Goal: Task Accomplishment & Management: Complete application form

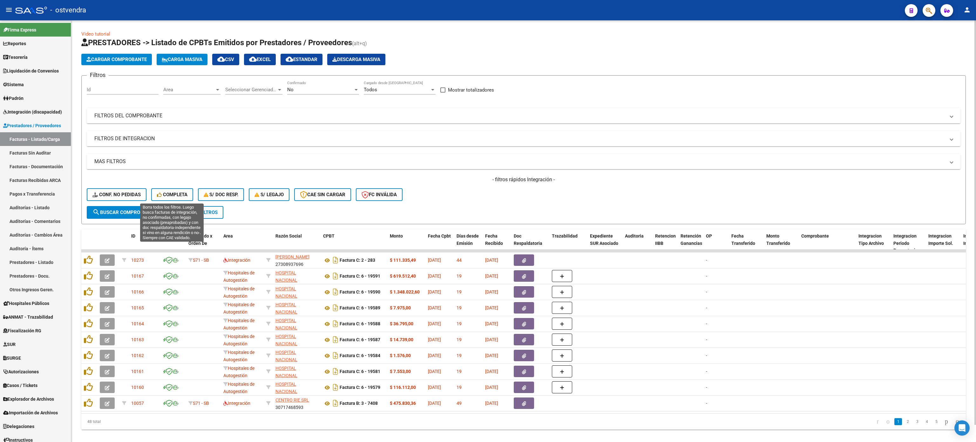
click at [163, 196] on span "Completa" at bounding box center [172, 195] width 30 height 6
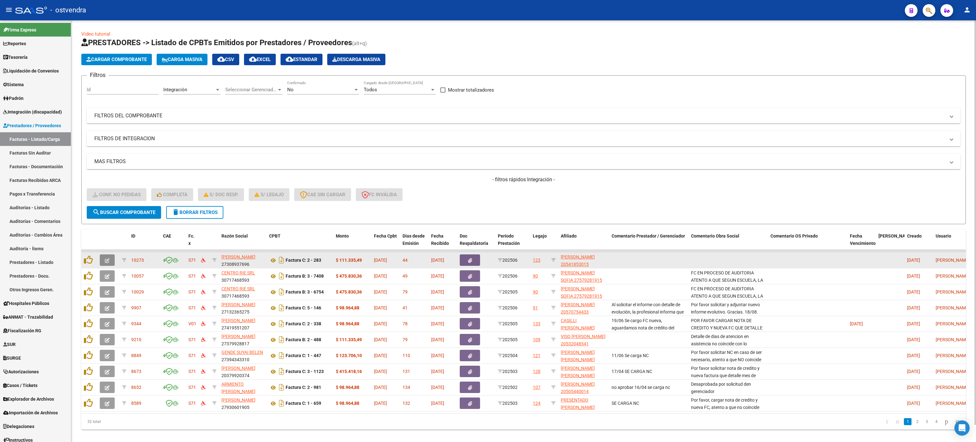
click at [105, 260] on icon "button" at bounding box center [107, 260] width 5 height 5
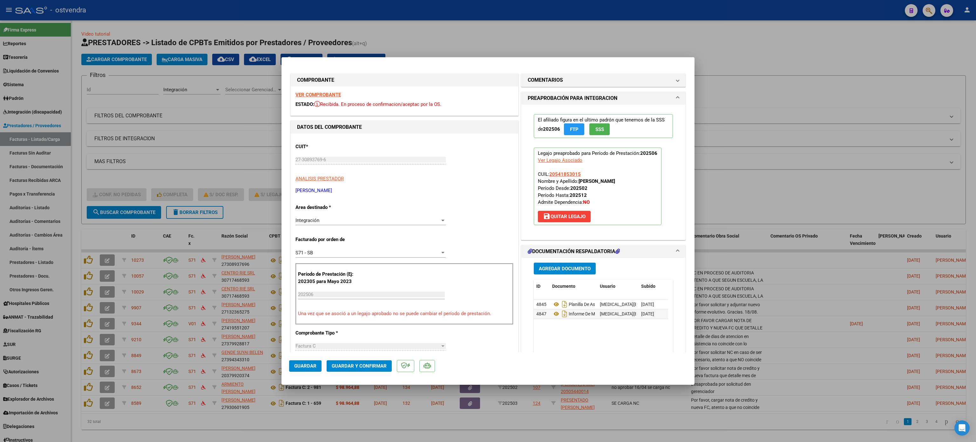
click at [323, 93] on strong "VER COMPROBANTE" at bounding box center [317, 95] width 45 height 6
click at [560, 317] on icon "Descargar documento" at bounding box center [564, 313] width 8 height 10
drag, startPoint x: 655, startPoint y: 15, endPoint x: 595, endPoint y: 5, distance: 60.8
click at [655, 15] on div at bounding box center [488, 221] width 976 height 442
type input "$ 0,00"
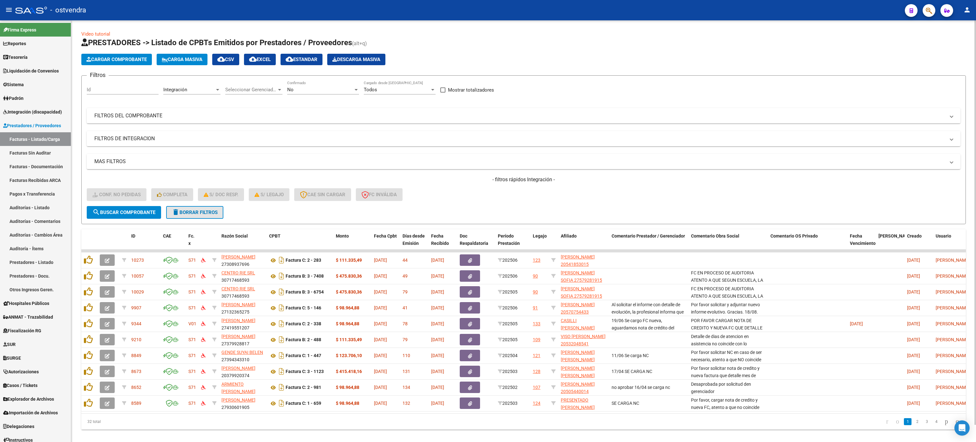
click at [215, 213] on span "delete Borrar Filtros" at bounding box center [195, 212] width 46 height 6
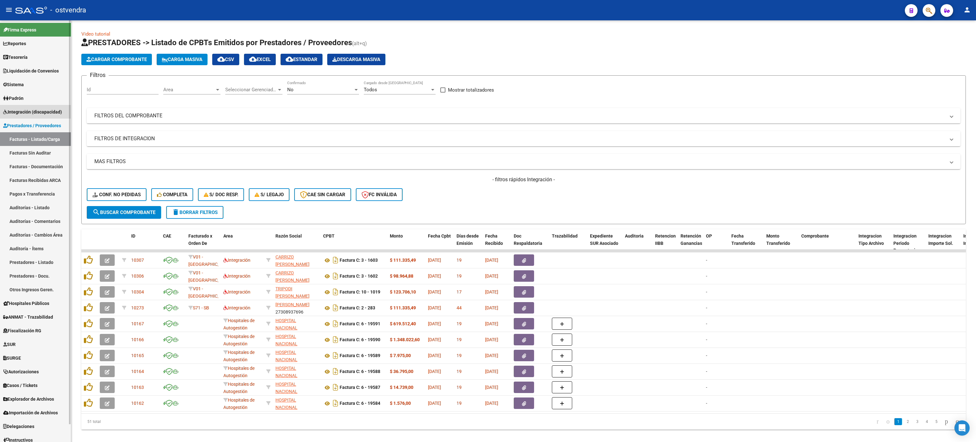
click at [23, 112] on span "Integración (discapacidad)" at bounding box center [32, 111] width 59 height 7
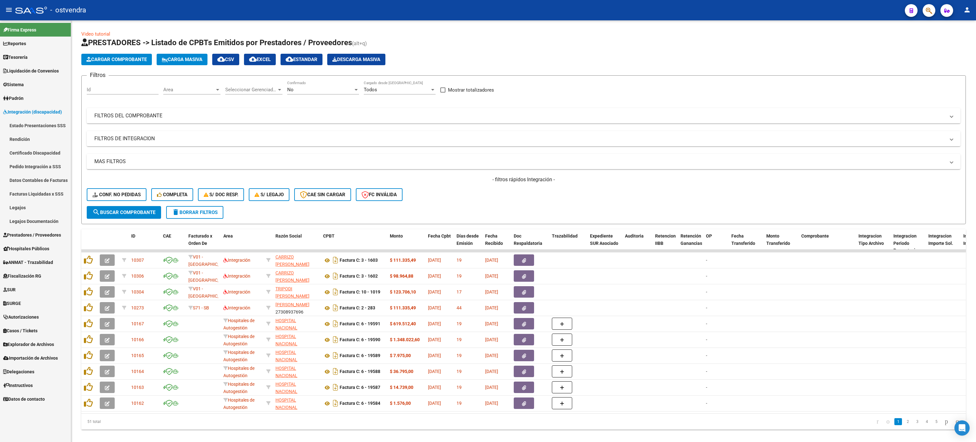
click at [27, 218] on link "Legajos Documentación" at bounding box center [35, 221] width 71 height 14
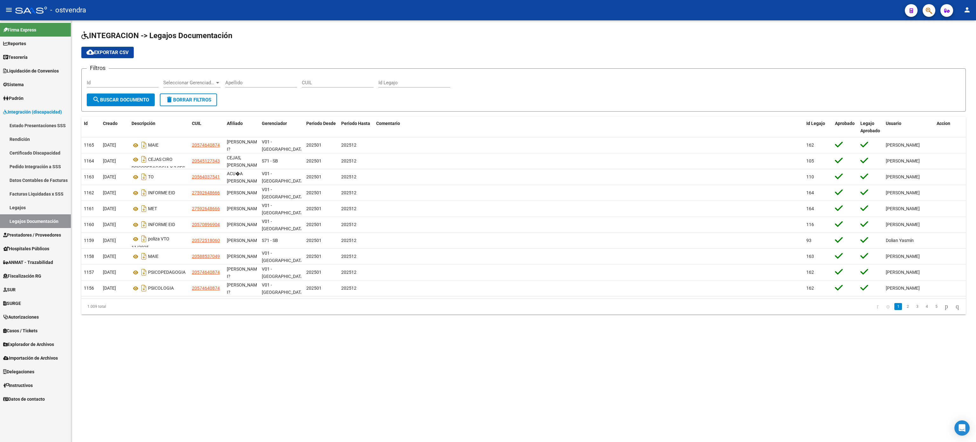
click at [17, 231] on span "Prestadores / Proveedores" at bounding box center [32, 234] width 58 height 7
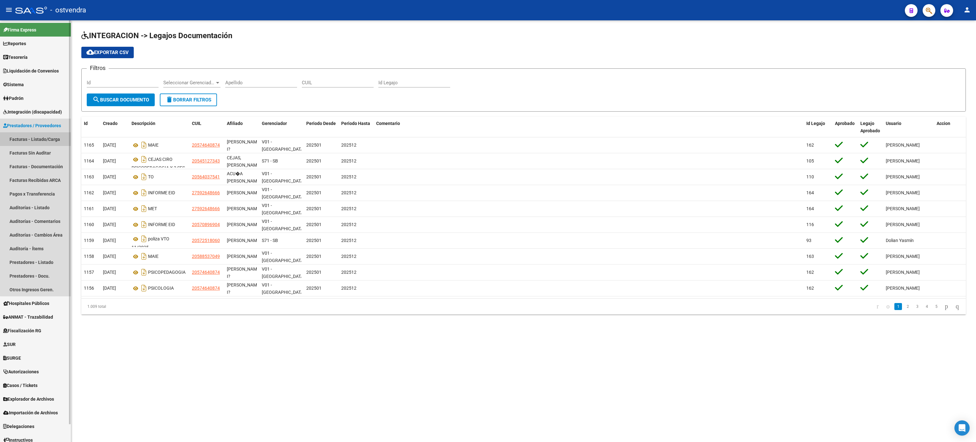
click at [36, 137] on link "Facturas - Listado/Carga" at bounding box center [35, 139] width 71 height 14
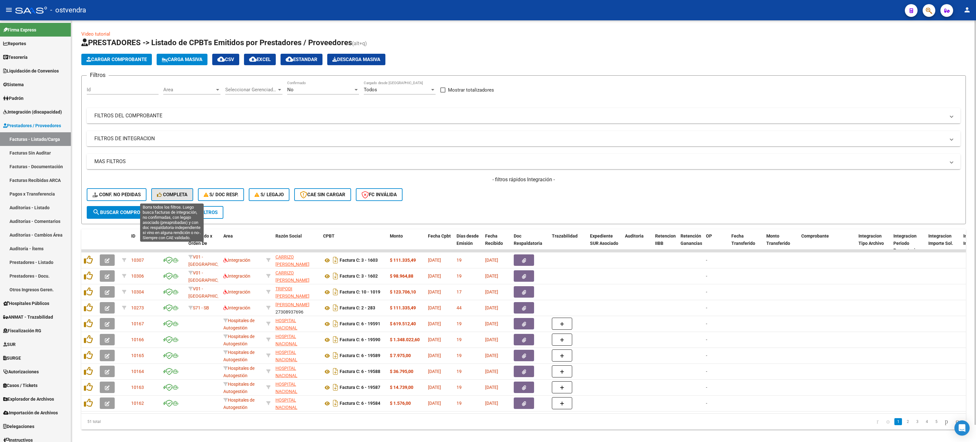
click at [184, 190] on button "Completa" at bounding box center [172, 194] width 42 height 13
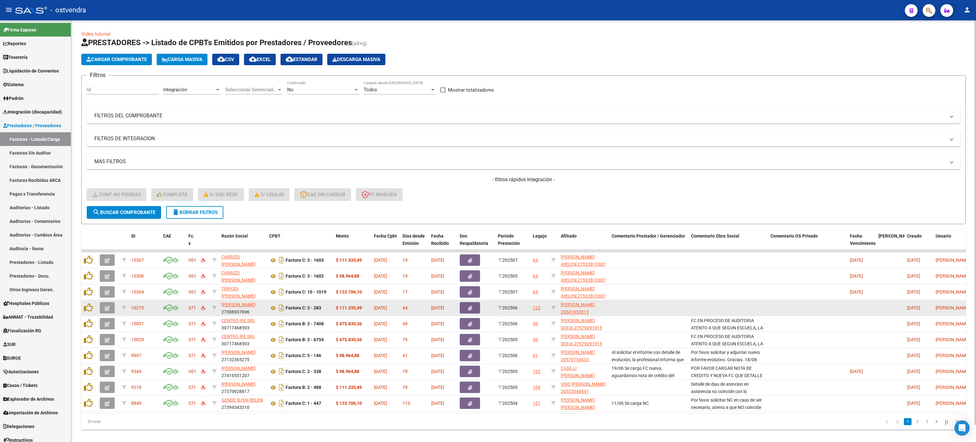
click at [108, 302] on button "button" at bounding box center [107, 307] width 15 height 11
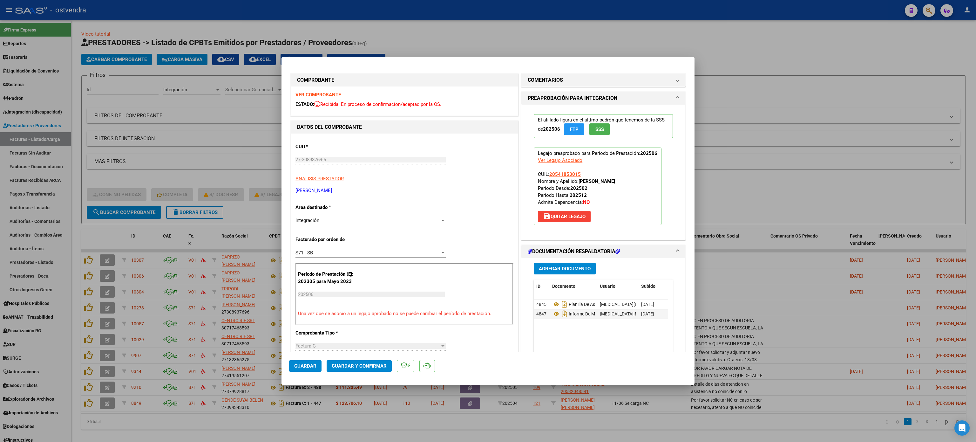
click at [322, 94] on strong "VER COMPROBANTE" at bounding box center [317, 95] width 45 height 6
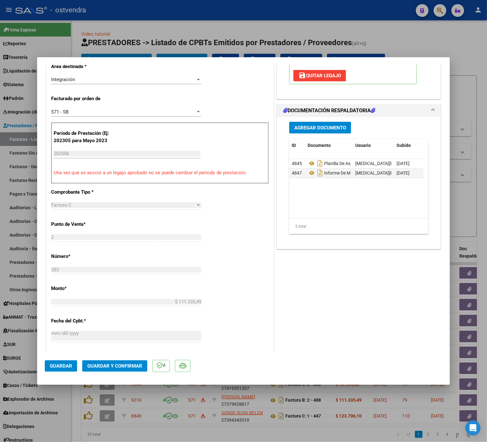
scroll to position [127, 0]
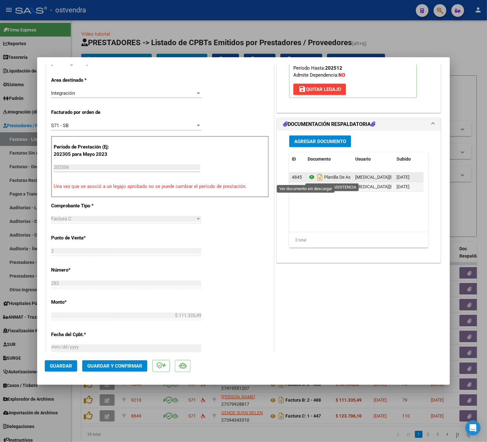
click at [308, 177] on icon at bounding box center [312, 177] width 8 height 8
click at [112, 366] on span "Guardar y Confirmar" at bounding box center [114, 366] width 55 height 6
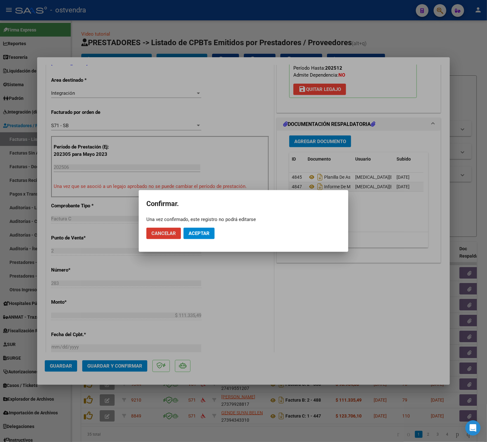
click at [200, 234] on span "Aceptar" at bounding box center [199, 233] width 21 height 6
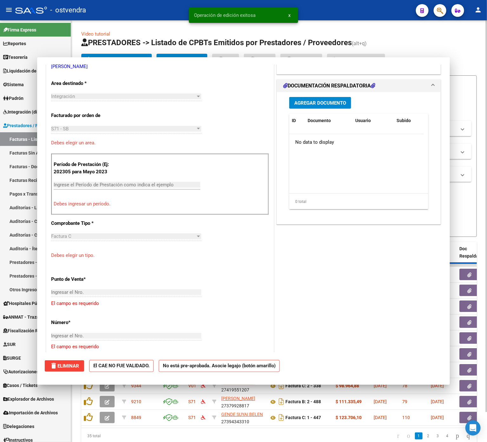
scroll to position [0, 0]
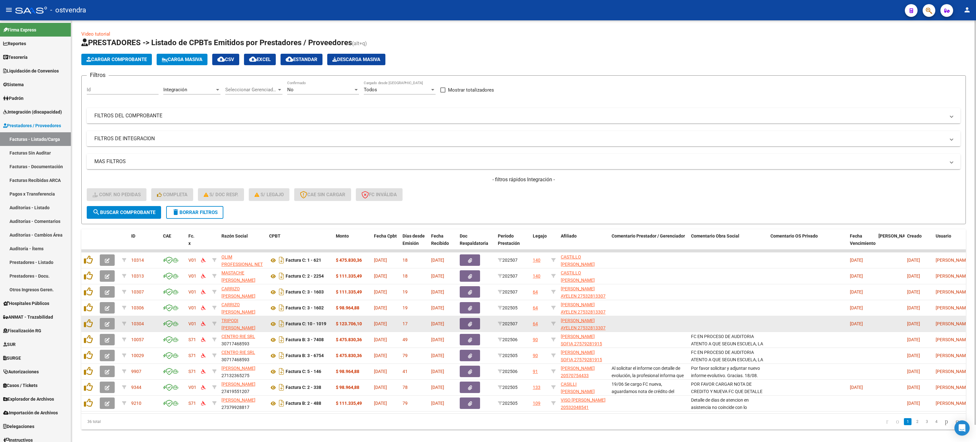
click at [111, 323] on button "button" at bounding box center [107, 323] width 15 height 11
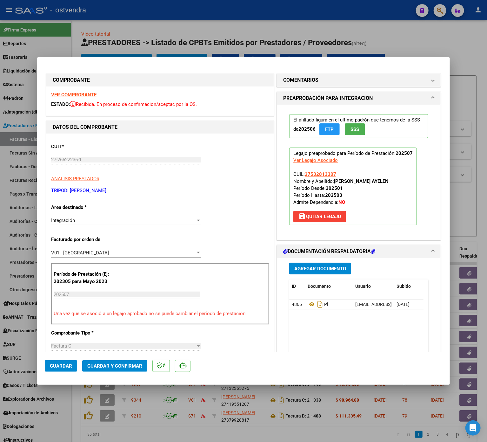
click at [82, 96] on strong "VER COMPROBANTE" at bounding box center [73, 95] width 45 height 6
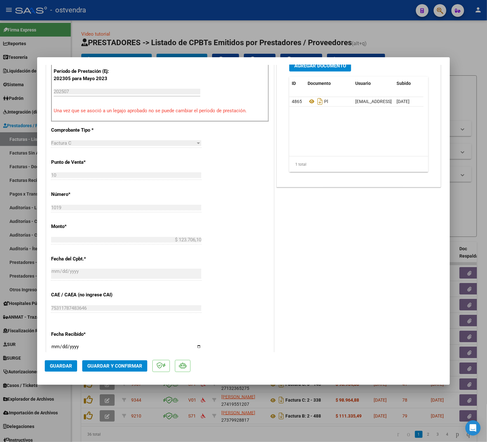
scroll to position [127, 0]
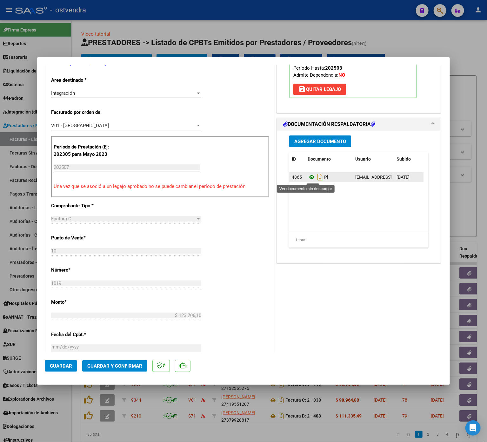
click at [308, 179] on icon at bounding box center [312, 177] width 8 height 8
click at [104, 366] on span "Guardar y Confirmar" at bounding box center [114, 366] width 55 height 6
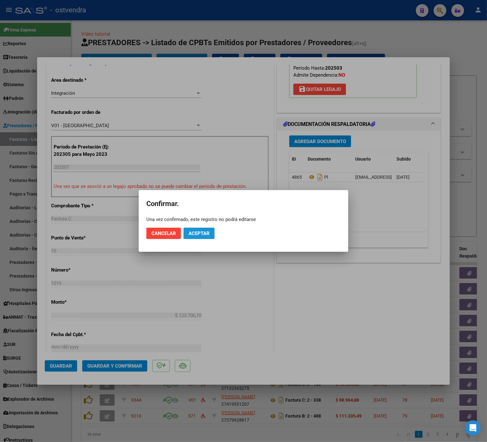
click at [200, 233] on span "Aceptar" at bounding box center [199, 233] width 21 height 6
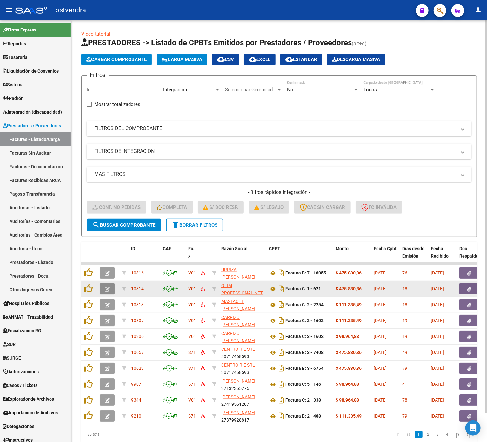
click at [107, 284] on button "button" at bounding box center [107, 288] width 15 height 11
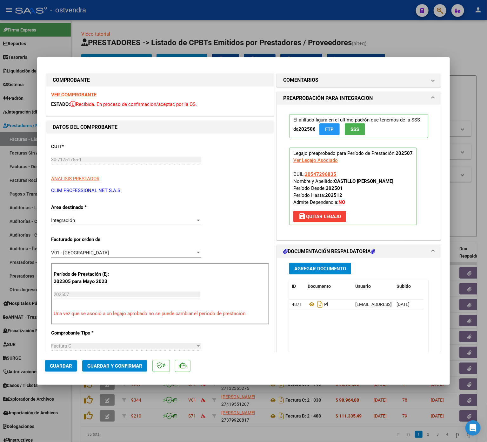
click at [85, 91] on div "VER COMPROBANTE ESTADO: Recibida. En proceso de confirmacion/aceptac por la OS." at bounding box center [159, 100] width 227 height 29
click at [78, 92] on strong "VER COMPROBANTE" at bounding box center [73, 95] width 45 height 6
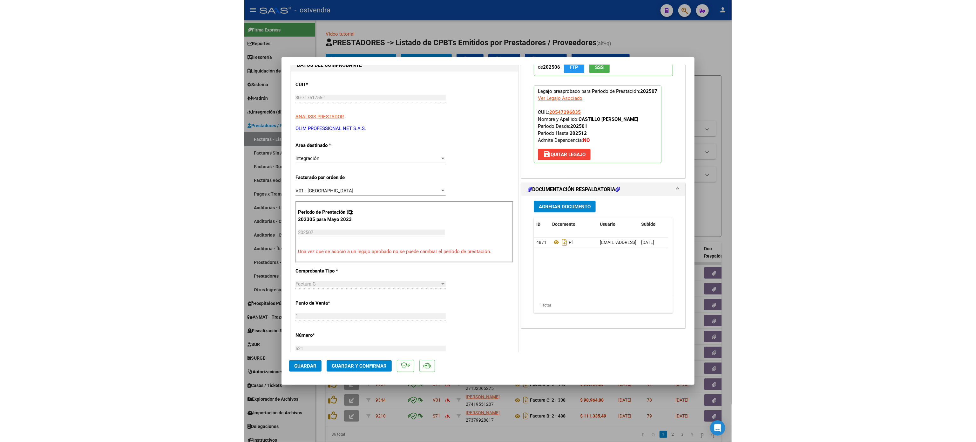
scroll to position [10, 0]
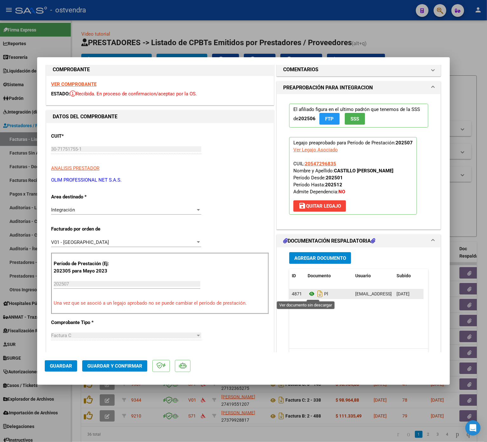
click at [308, 296] on icon at bounding box center [312, 294] width 8 height 8
click at [401, 20] on div at bounding box center [243, 221] width 487 height 442
type input "$ 0,00"
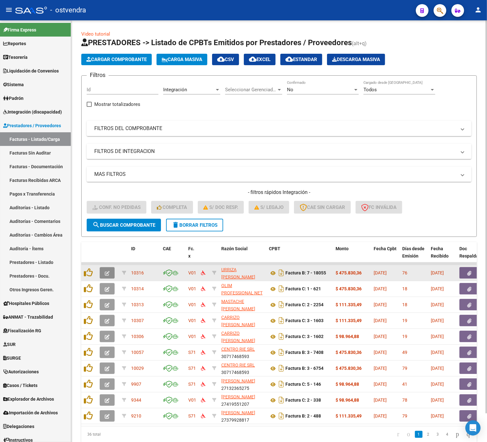
click at [107, 270] on span "button" at bounding box center [107, 273] width 5 height 6
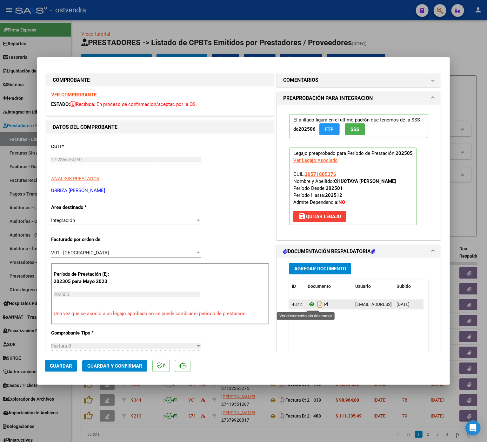
click at [308, 305] on icon at bounding box center [312, 304] width 8 height 8
type input "$ 0,00"
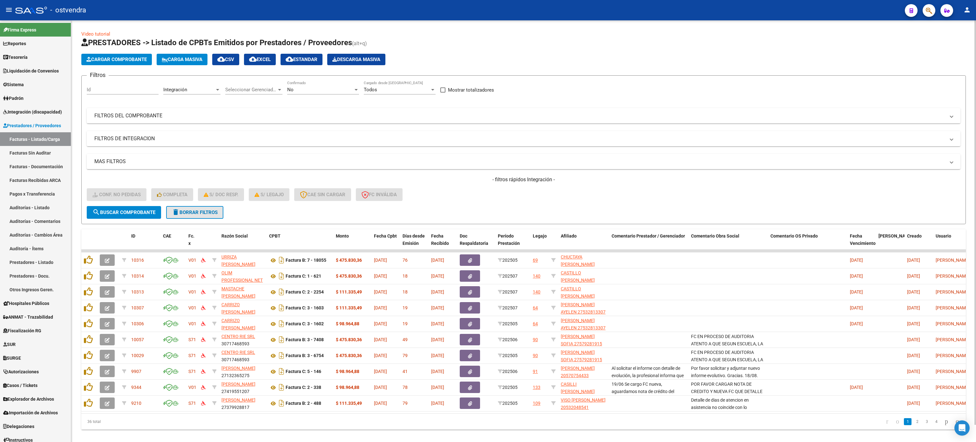
click at [205, 210] on span "delete Borrar Filtros" at bounding box center [195, 212] width 46 height 6
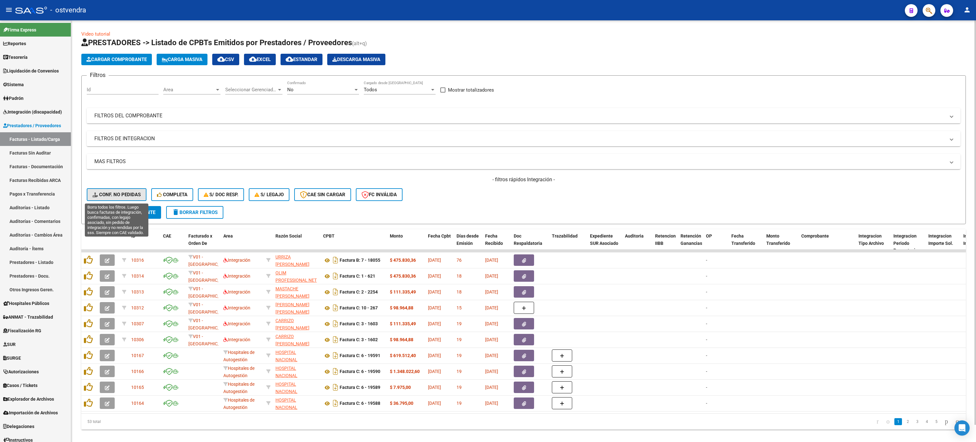
click at [130, 190] on button "Conf. no pedidas" at bounding box center [117, 194] width 60 height 13
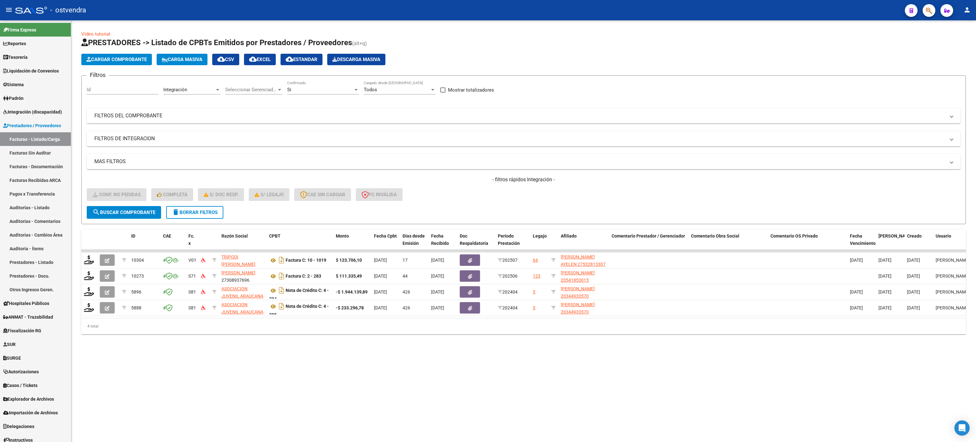
click at [197, 213] on span "delete Borrar Filtros" at bounding box center [195, 212] width 46 height 6
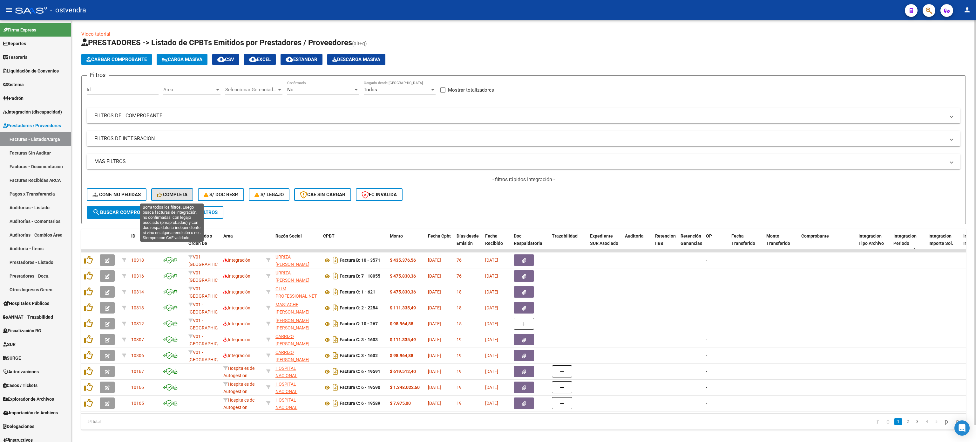
click at [164, 195] on span "Completa" at bounding box center [172, 195] width 30 height 6
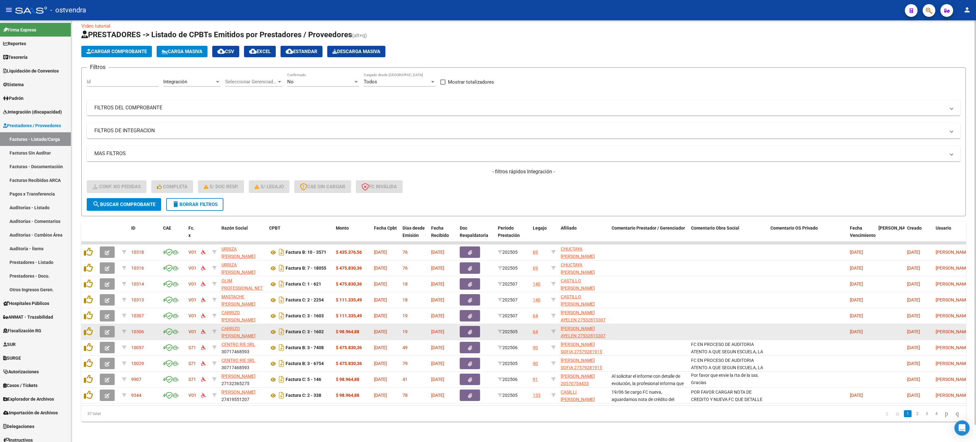
scroll to position [0, 0]
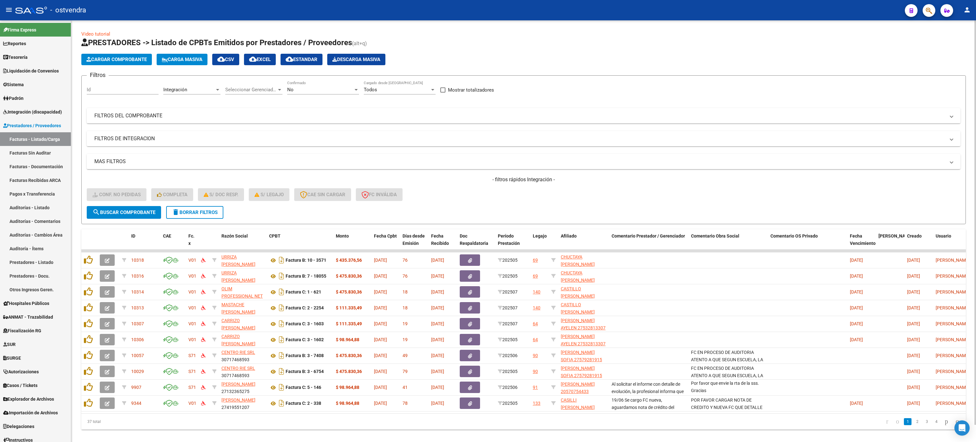
click at [211, 66] on app-list-header "PRESTADORES -> Listado de CPBTs Emitidos por Prestadores / Proveedores (alt+q) …" at bounding box center [523, 130] width 884 height 186
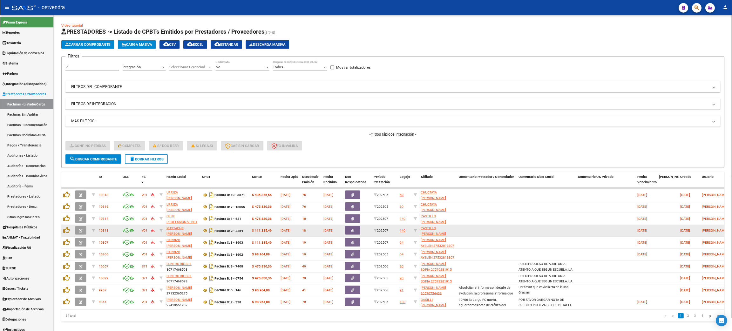
scroll to position [0, 0]
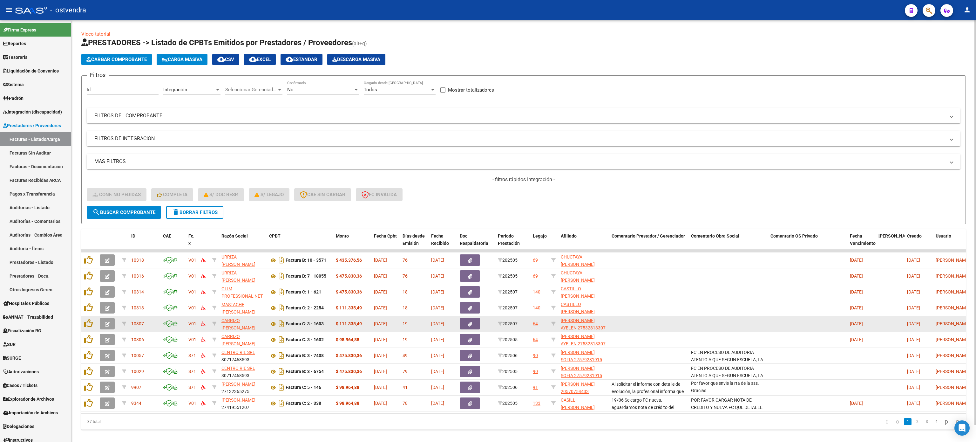
click at [108, 327] on button "button" at bounding box center [107, 323] width 15 height 11
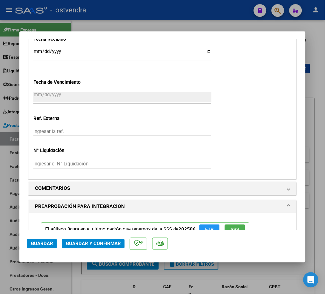
scroll to position [558, 0]
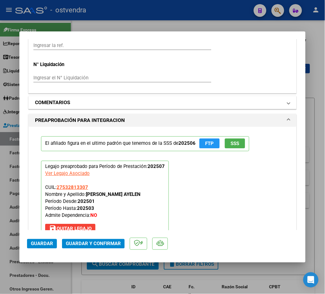
click at [64, 105] on h1 "COMENTARIOS" at bounding box center [52, 103] width 35 height 8
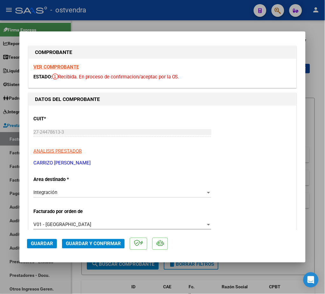
scroll to position [0, 0]
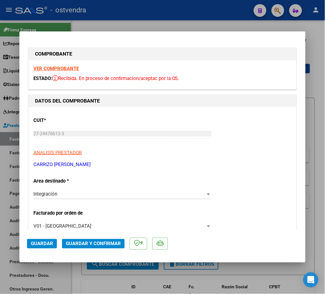
click at [63, 69] on strong "VER COMPROBANTE" at bounding box center [55, 69] width 45 height 6
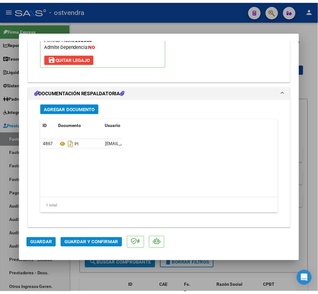
scroll to position [840, 0]
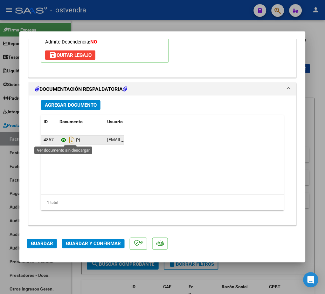
click at [63, 139] on icon at bounding box center [63, 141] width 8 height 8
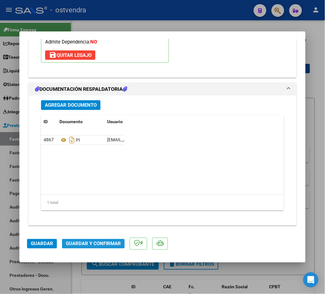
click at [104, 243] on span "Guardar y Confirmar" at bounding box center [93, 244] width 55 height 6
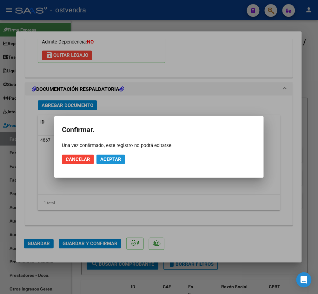
click at [110, 163] on button "Aceptar" at bounding box center [111, 160] width 29 height 10
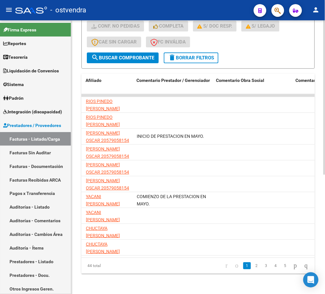
scroll to position [0, 476]
click at [253, 266] on link "2" at bounding box center [257, 265] width 8 height 7
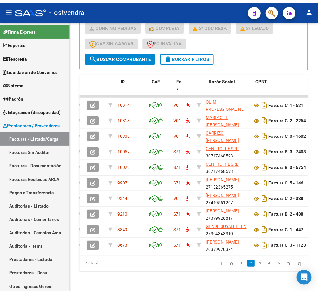
scroll to position [0, 0]
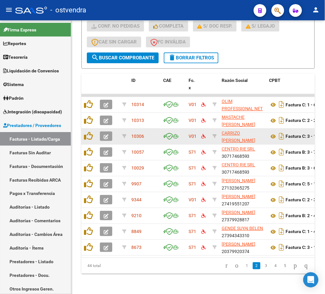
click at [108, 134] on icon "button" at bounding box center [106, 136] width 5 height 5
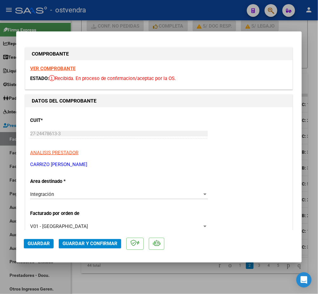
click at [65, 68] on strong "VER COMPROBANTE" at bounding box center [52, 69] width 45 height 6
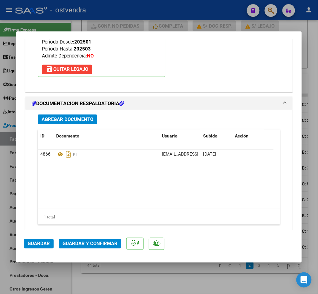
scroll to position [720, 0]
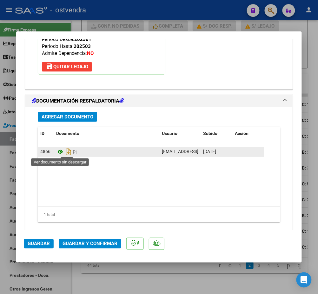
click at [60, 152] on icon at bounding box center [60, 152] width 8 height 8
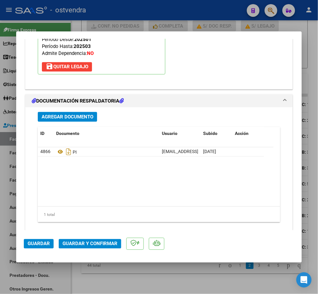
click at [85, 246] on span "Guardar y Confirmar" at bounding box center [90, 244] width 55 height 6
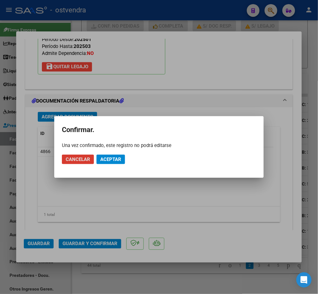
click at [113, 167] on mat-dialog-actions "Cancelar Aceptar" at bounding box center [159, 160] width 194 height 22
click at [112, 161] on span "Aceptar" at bounding box center [110, 160] width 21 height 6
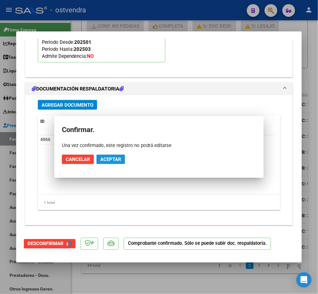
scroll to position [659, 0]
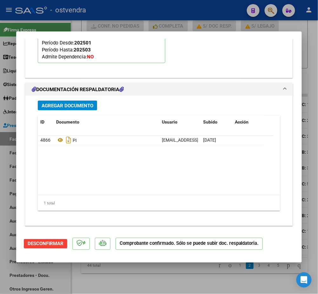
type input "$ 0,00"
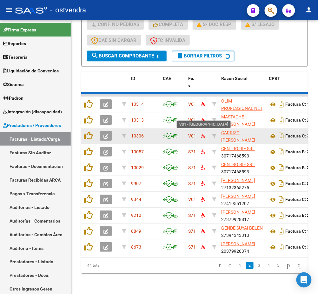
scroll to position [211, 0]
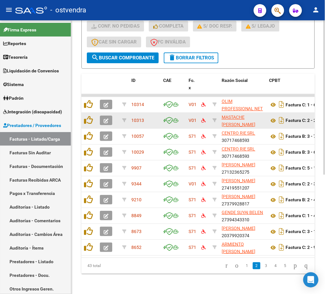
click at [106, 118] on icon "button" at bounding box center [106, 120] width 5 height 5
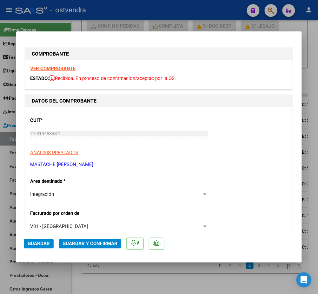
click at [65, 69] on strong "VER COMPROBANTE" at bounding box center [52, 69] width 45 height 6
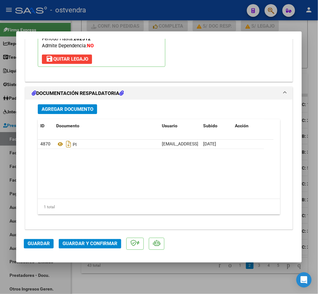
scroll to position [732, 0]
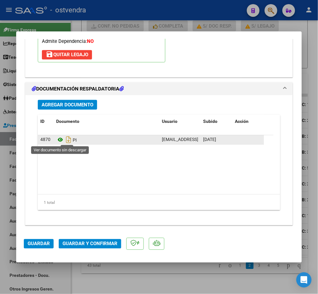
click at [59, 140] on icon at bounding box center [60, 140] width 8 height 8
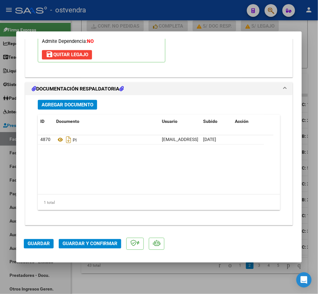
click at [99, 243] on span "Guardar y Confirmar" at bounding box center [90, 244] width 55 height 6
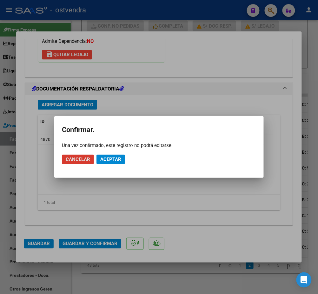
click at [116, 157] on span "Aceptar" at bounding box center [110, 160] width 21 height 6
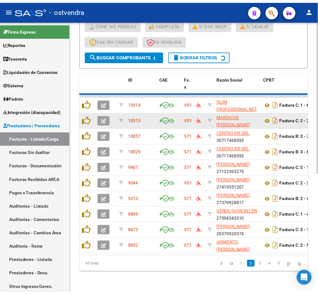
scroll to position [211, 0]
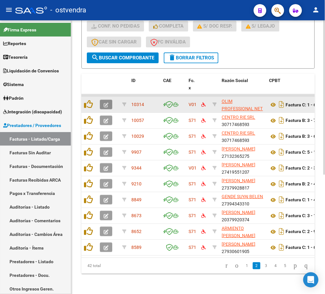
click at [107, 103] on icon "button" at bounding box center [106, 105] width 5 height 5
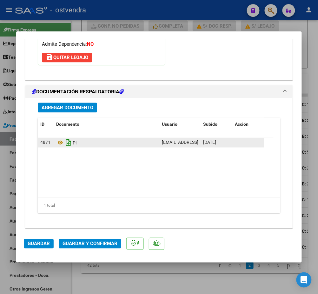
scroll to position [732, 0]
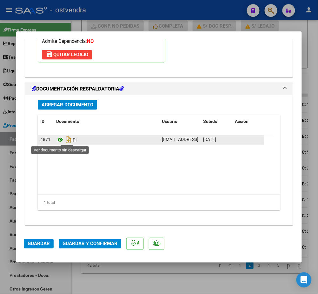
click at [62, 139] on icon at bounding box center [60, 140] width 8 height 8
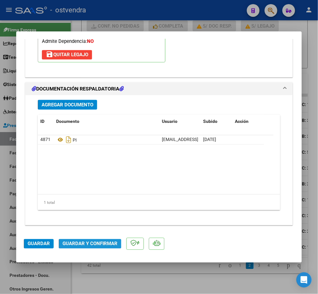
click at [88, 241] on span "Guardar y Confirmar" at bounding box center [90, 244] width 55 height 6
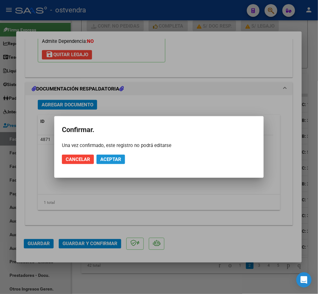
click at [121, 160] on button "Aceptar" at bounding box center [111, 160] width 29 height 10
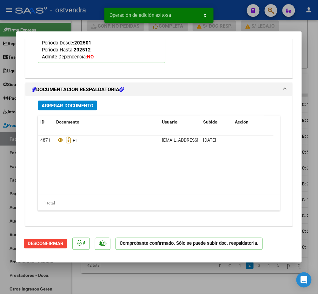
type input "$ 0,00"
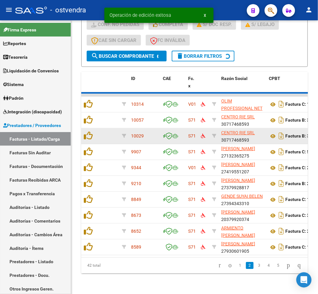
scroll to position [211, 0]
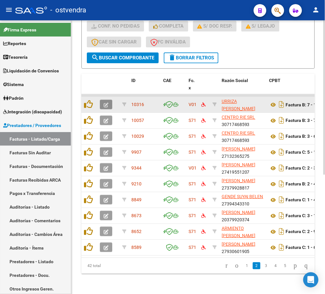
click at [107, 103] on icon "button" at bounding box center [106, 105] width 5 height 5
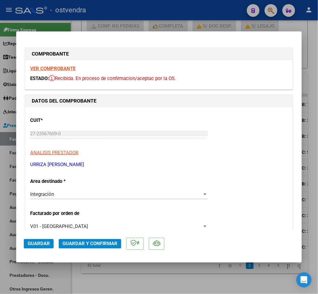
click at [59, 69] on strong "VER COMPROBANTE" at bounding box center [52, 69] width 45 height 6
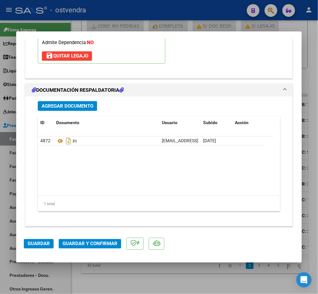
scroll to position [732, 0]
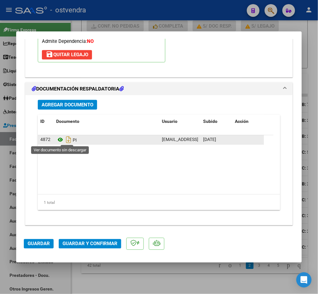
click at [58, 139] on icon at bounding box center [60, 140] width 8 height 8
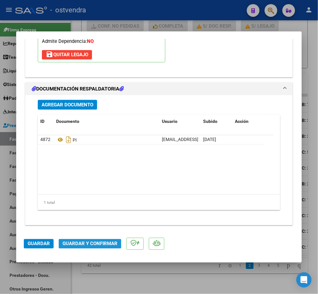
click at [89, 243] on span "Guardar y Confirmar" at bounding box center [90, 244] width 55 height 6
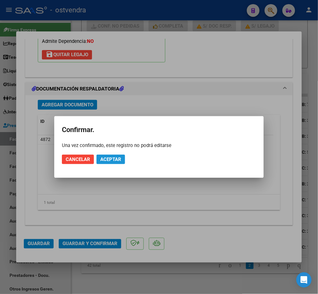
click at [109, 158] on span "Aceptar" at bounding box center [110, 160] width 21 height 6
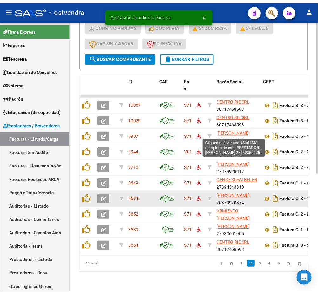
scroll to position [211, 0]
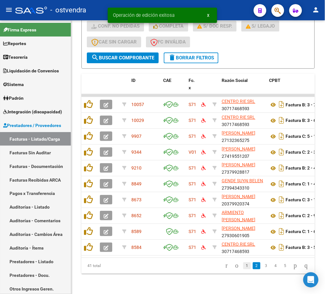
click at [243, 266] on link "1" at bounding box center [247, 265] width 8 height 7
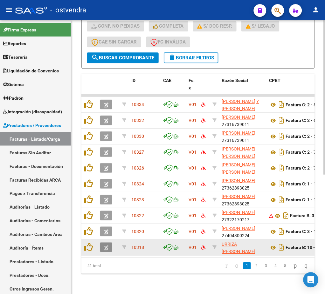
click at [104, 246] on icon "button" at bounding box center [106, 248] width 5 height 5
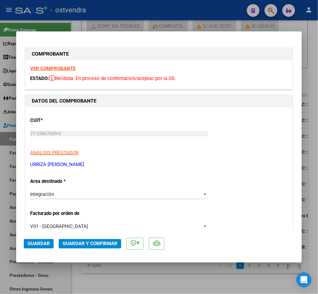
click at [43, 70] on strong "VER COMPROBANTE" at bounding box center [52, 69] width 45 height 6
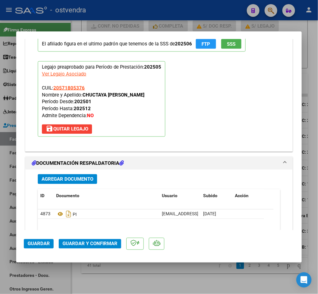
scroll to position [678, 0]
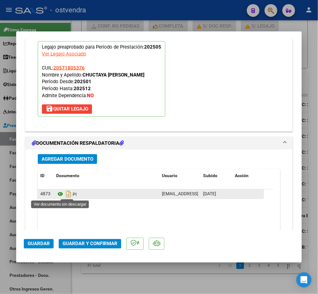
click at [60, 194] on icon at bounding box center [60, 195] width 8 height 8
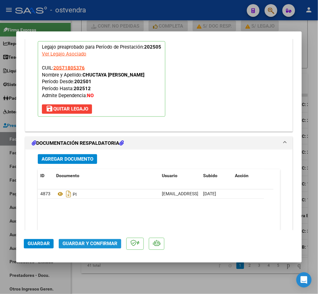
click at [93, 247] on button "Guardar y Confirmar" at bounding box center [90, 244] width 63 height 10
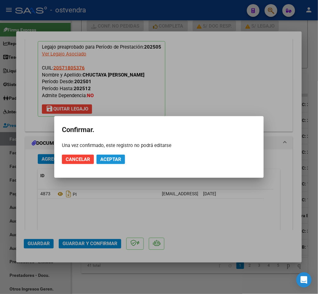
click at [115, 161] on span "Aceptar" at bounding box center [110, 160] width 21 height 6
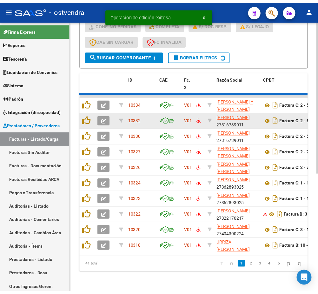
scroll to position [211, 0]
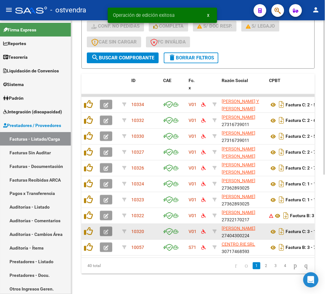
click at [101, 227] on button "button" at bounding box center [106, 232] width 12 height 10
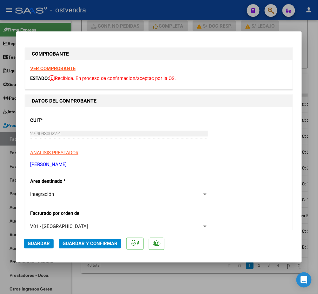
click at [61, 69] on strong "VER COMPROBANTE" at bounding box center [52, 69] width 45 height 6
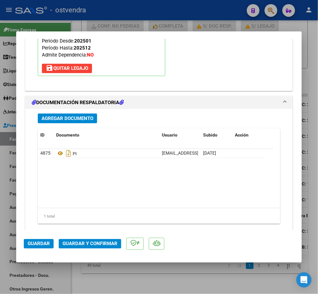
scroll to position [732, 0]
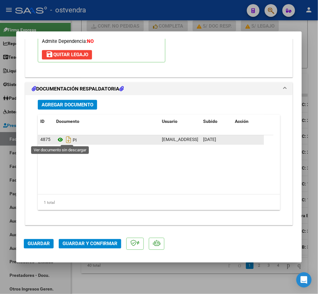
click at [60, 139] on icon at bounding box center [60, 140] width 8 height 8
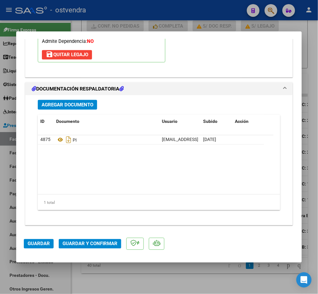
click at [99, 242] on span "Guardar y Confirmar" at bounding box center [90, 244] width 55 height 6
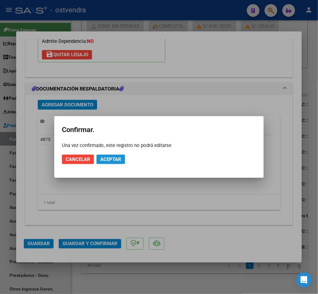
click at [110, 158] on span "Aceptar" at bounding box center [110, 160] width 21 height 6
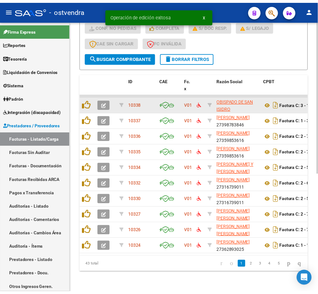
scroll to position [211, 0]
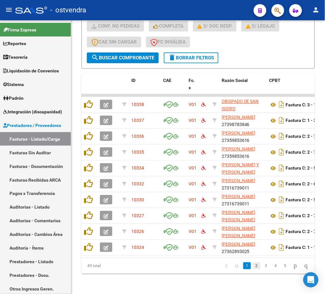
click at [253, 262] on link "2" at bounding box center [257, 265] width 8 height 7
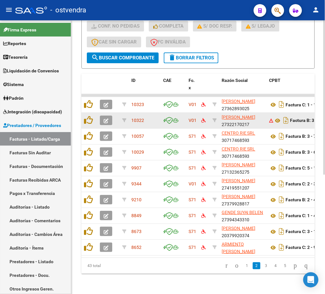
click at [107, 118] on icon "button" at bounding box center [106, 120] width 5 height 5
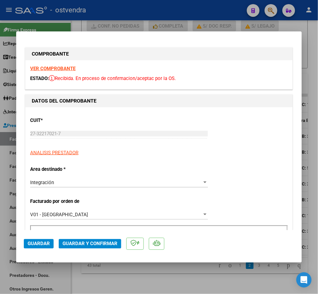
click at [58, 70] on strong "VER COMPROBANTE" at bounding box center [52, 69] width 45 height 6
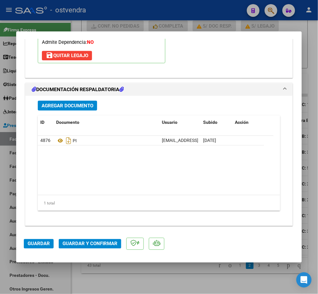
scroll to position [884, 0]
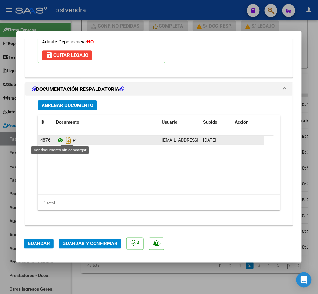
click at [62, 140] on icon at bounding box center [60, 141] width 8 height 8
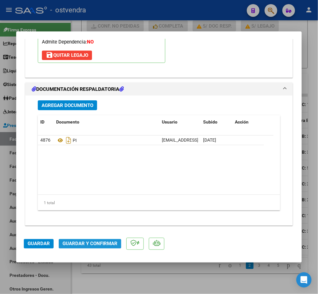
click at [77, 242] on span "Guardar y Confirmar" at bounding box center [90, 244] width 55 height 6
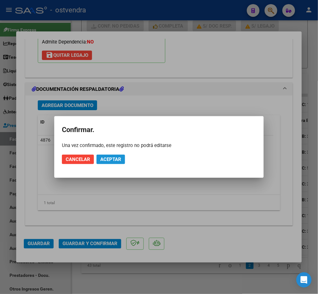
click at [103, 160] on span "Aceptar" at bounding box center [110, 160] width 21 height 6
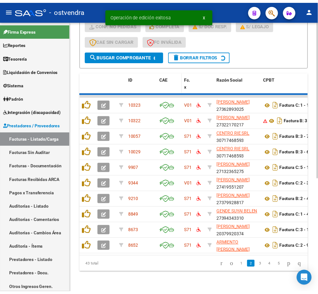
scroll to position [211, 0]
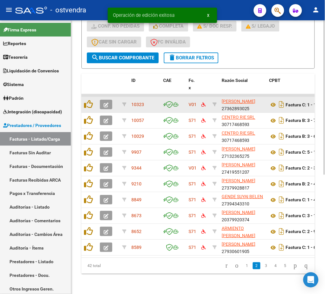
click at [103, 100] on button "button" at bounding box center [106, 105] width 12 height 10
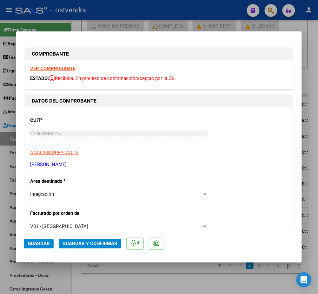
click at [60, 66] on strong "VER COMPROBANTE" at bounding box center [52, 69] width 45 height 6
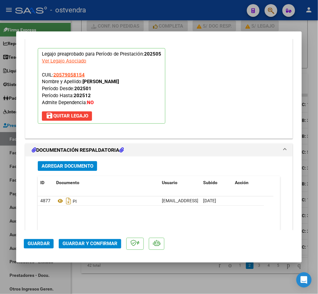
scroll to position [720, 0]
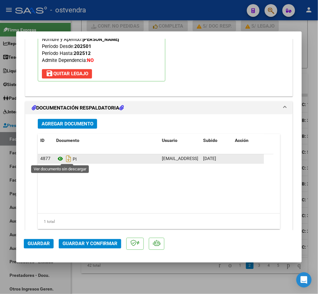
click at [62, 156] on icon at bounding box center [60, 159] width 8 height 8
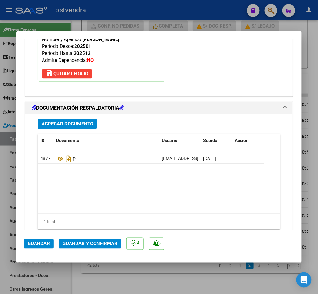
click at [85, 245] on span "Guardar y Confirmar" at bounding box center [90, 244] width 55 height 6
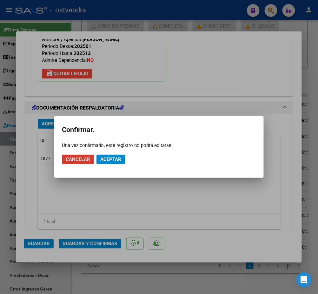
click at [111, 153] on mat-dialog-actions "Cancelar Aceptar" at bounding box center [159, 160] width 194 height 22
click at [111, 159] on span "Aceptar" at bounding box center [110, 160] width 21 height 6
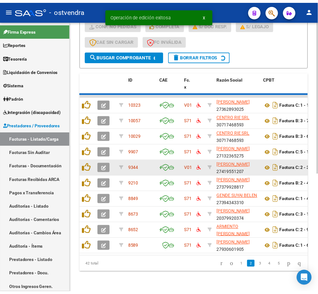
scroll to position [211, 0]
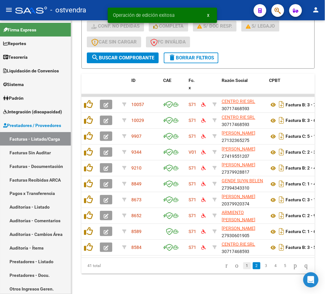
click at [243, 268] on link "1" at bounding box center [247, 265] width 8 height 7
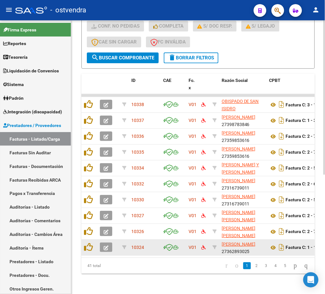
click at [109, 243] on button "button" at bounding box center [106, 248] width 12 height 10
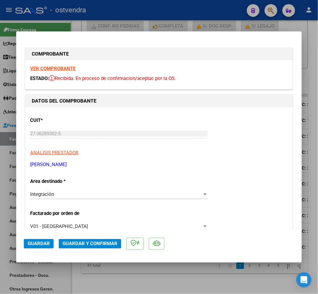
click at [62, 66] on strong "VER COMPROBANTE" at bounding box center [52, 69] width 45 height 6
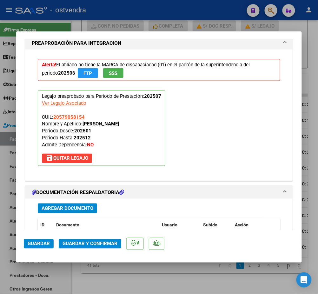
scroll to position [739, 0]
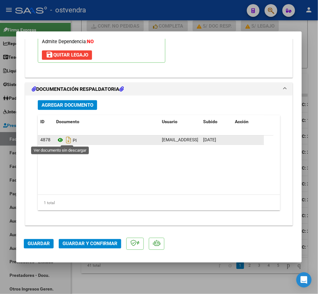
click at [59, 143] on icon at bounding box center [60, 141] width 8 height 8
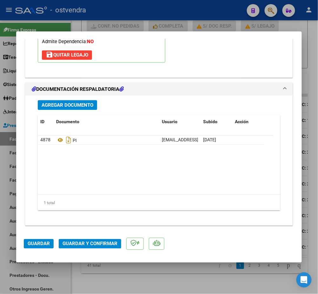
click at [101, 243] on span "Guardar y Confirmar" at bounding box center [90, 244] width 55 height 6
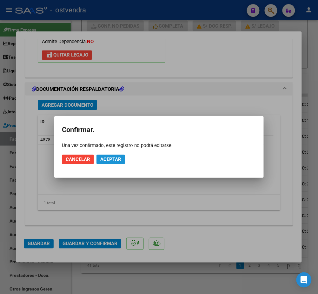
click at [116, 161] on span "Aceptar" at bounding box center [110, 160] width 21 height 6
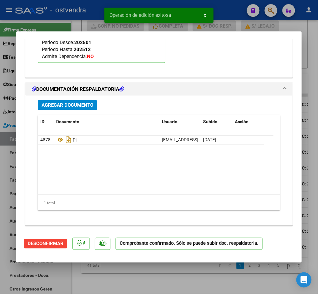
type input "$ 0,00"
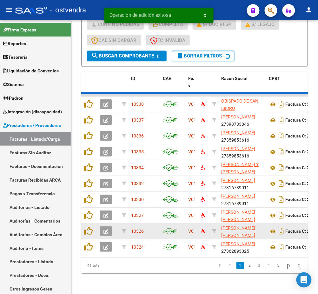
scroll to position [211, 0]
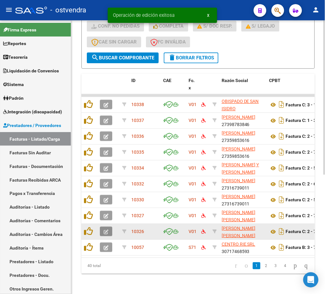
click at [102, 227] on button "button" at bounding box center [106, 232] width 12 height 10
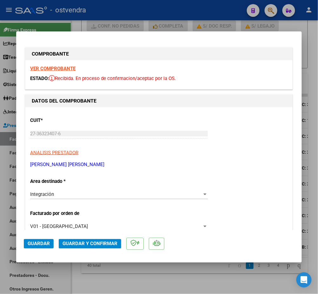
click at [55, 67] on strong "VER COMPROBANTE" at bounding box center [52, 69] width 45 height 6
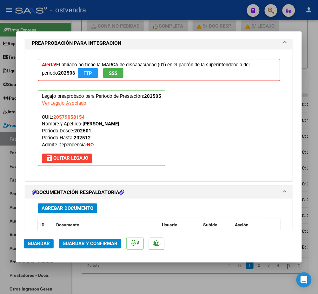
scroll to position [720, 0]
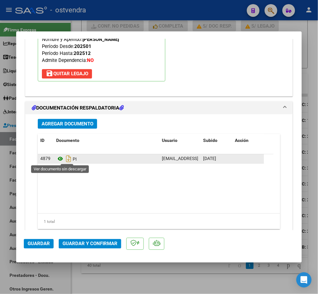
click at [57, 162] on icon at bounding box center [60, 159] width 8 height 8
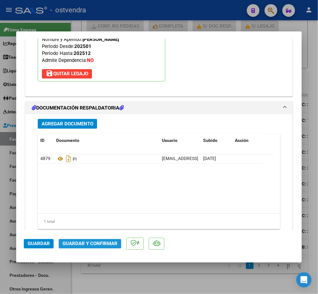
click at [83, 241] on span "Guardar y Confirmar" at bounding box center [90, 244] width 55 height 6
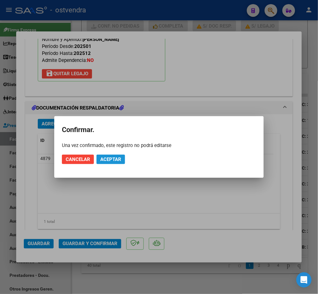
click at [116, 160] on span "Aceptar" at bounding box center [110, 160] width 21 height 6
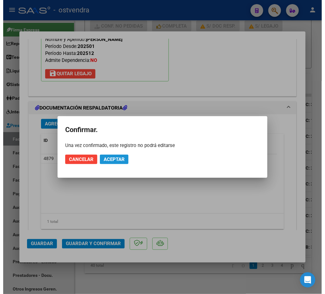
scroll to position [662, 0]
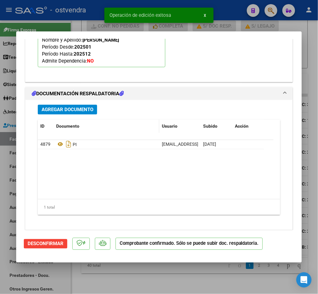
type input "$ 0,00"
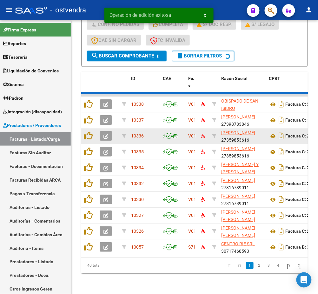
scroll to position [211, 0]
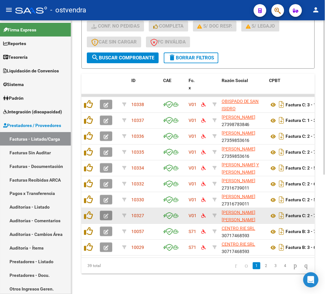
click at [108, 214] on icon "button" at bounding box center [106, 216] width 5 height 5
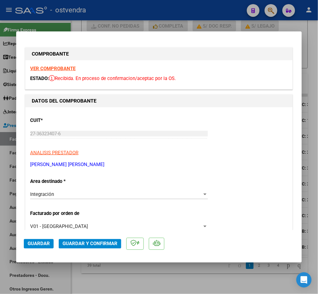
click at [60, 65] on div "VER COMPROBANTE ESTADO: Recibida. En proceso de confirmacion/aceptac por la OS." at bounding box center [158, 74] width 267 height 29
click at [60, 69] on strong "VER COMPROBANTE" at bounding box center [52, 69] width 45 height 6
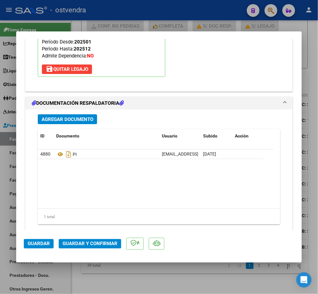
scroll to position [889, 0]
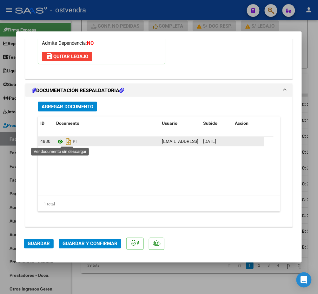
click at [59, 141] on icon at bounding box center [60, 142] width 8 height 8
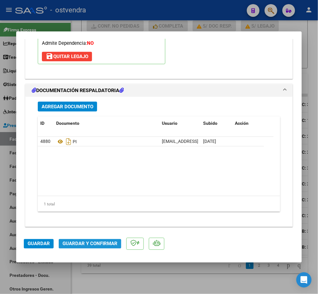
click at [109, 246] on span "Guardar y Confirmar" at bounding box center [90, 244] width 55 height 6
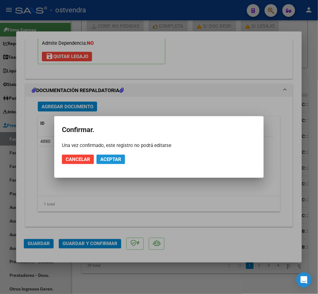
click at [111, 158] on span "Aceptar" at bounding box center [110, 160] width 21 height 6
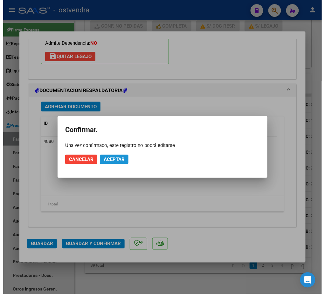
scroll to position [744, 0]
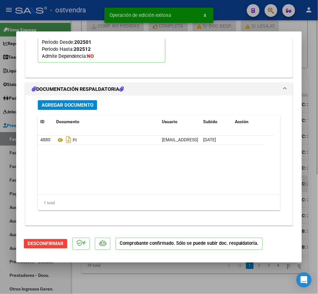
type input "$ 0,00"
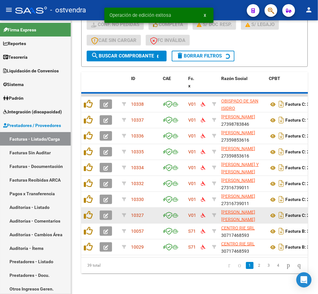
scroll to position [211, 0]
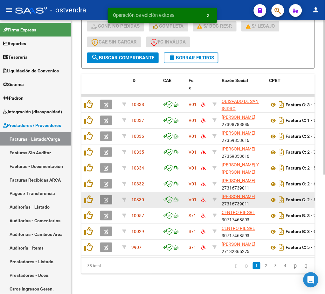
click at [107, 198] on icon "button" at bounding box center [106, 200] width 5 height 5
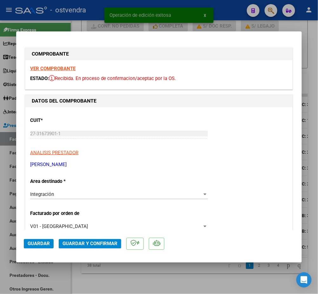
click at [58, 68] on strong "VER COMPROBANTE" at bounding box center [52, 69] width 45 height 6
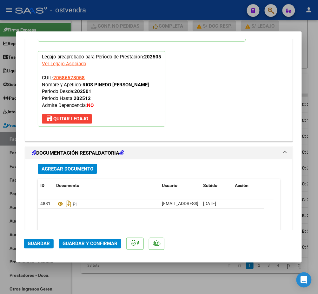
scroll to position [678, 0]
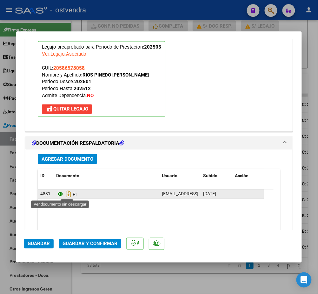
click at [60, 195] on icon at bounding box center [60, 195] width 8 height 8
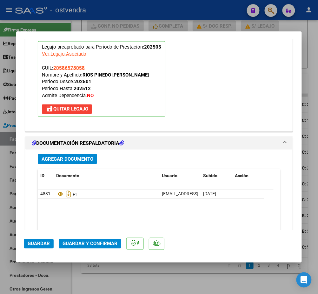
click at [90, 243] on span "Guardar y Confirmar" at bounding box center [90, 244] width 55 height 6
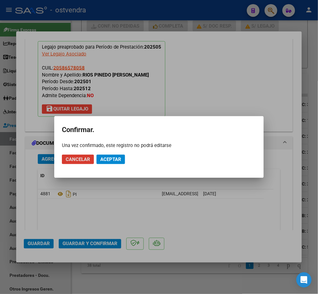
click at [118, 156] on button "Aceptar" at bounding box center [111, 160] width 29 height 10
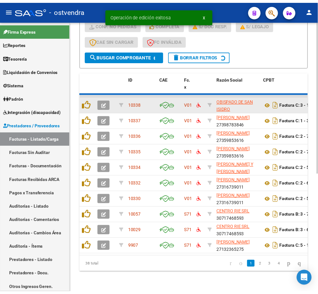
scroll to position [211, 0]
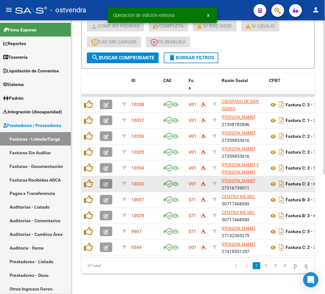
click at [100, 179] on button "button" at bounding box center [106, 184] width 12 height 10
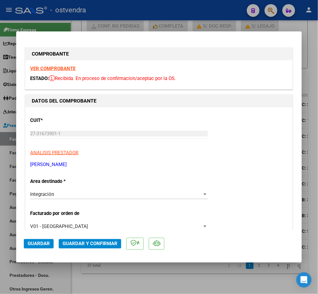
click at [61, 69] on strong "VER COMPROBANTE" at bounding box center [52, 69] width 45 height 6
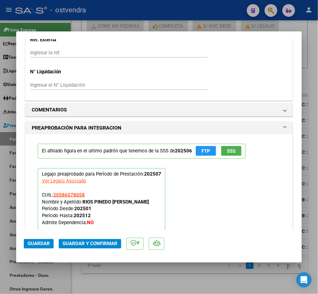
scroll to position [720, 0]
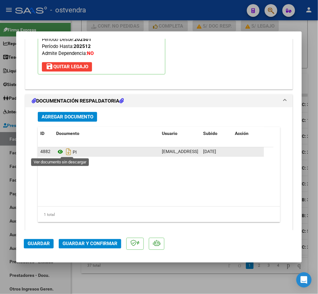
click at [59, 152] on icon at bounding box center [60, 152] width 8 height 8
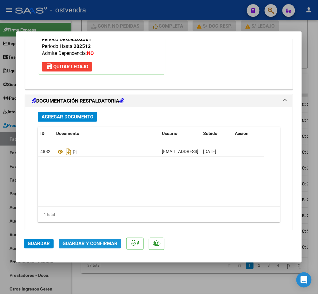
click at [77, 242] on span "Guardar y Confirmar" at bounding box center [90, 244] width 55 height 6
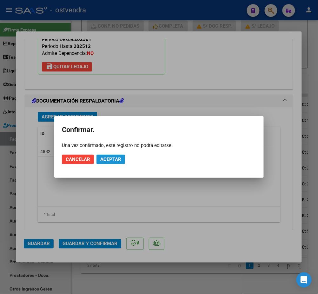
click at [115, 158] on span "Aceptar" at bounding box center [110, 160] width 21 height 6
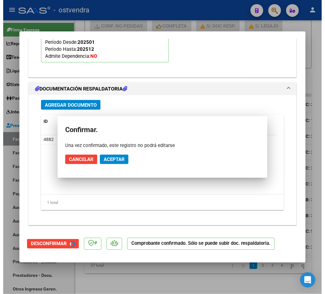
scroll to position [659, 0]
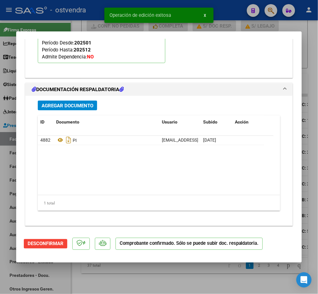
type input "$ 0,00"
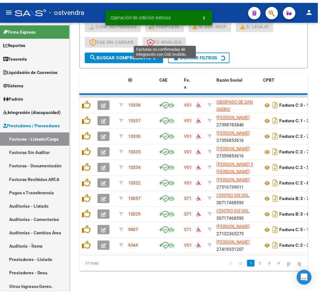
scroll to position [211, 0]
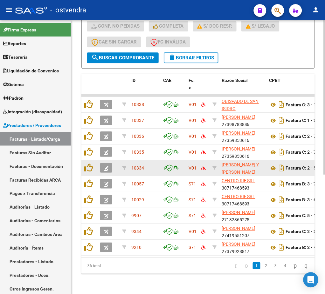
click at [105, 166] on icon "button" at bounding box center [106, 168] width 5 height 5
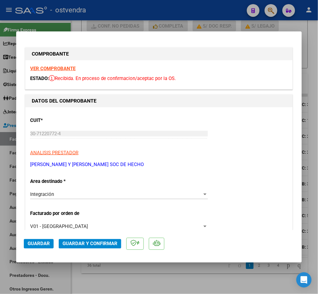
click at [57, 66] on strong "VER COMPROBANTE" at bounding box center [52, 69] width 45 height 6
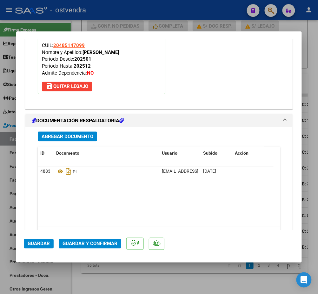
scroll to position [720, 0]
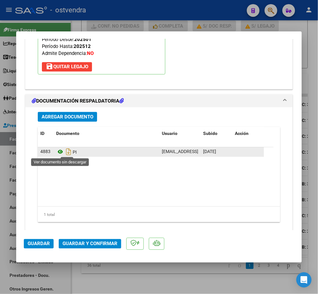
click at [60, 151] on icon at bounding box center [60, 152] width 8 height 8
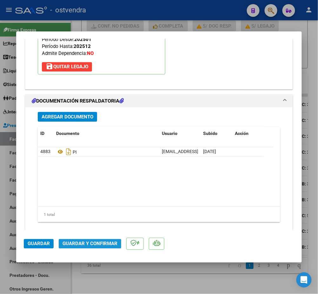
click at [76, 243] on span "Guardar y Confirmar" at bounding box center [90, 244] width 55 height 6
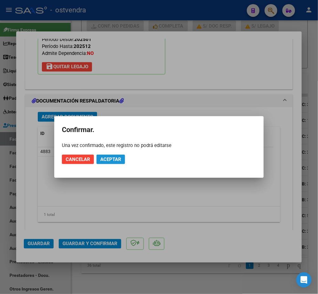
click at [110, 161] on span "Aceptar" at bounding box center [110, 160] width 21 height 6
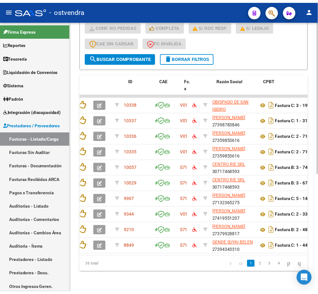
scroll to position [0, 0]
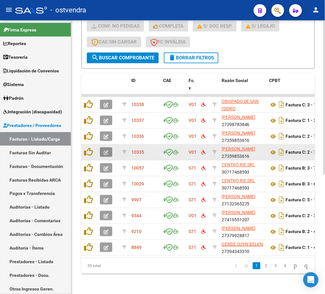
click at [108, 150] on icon "button" at bounding box center [106, 152] width 5 height 5
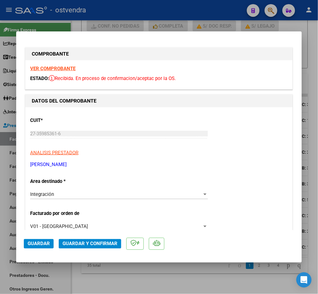
click at [52, 68] on strong "VER COMPROBANTE" at bounding box center [52, 69] width 45 height 6
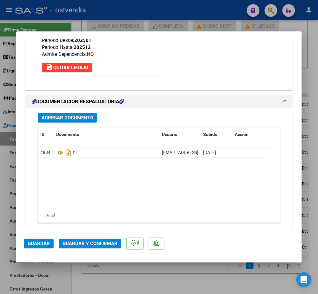
scroll to position [884, 0]
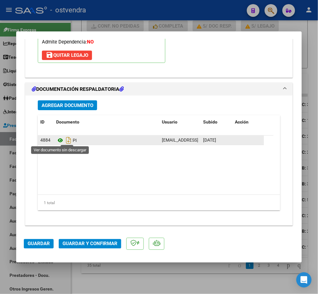
click at [59, 141] on icon at bounding box center [60, 141] width 8 height 8
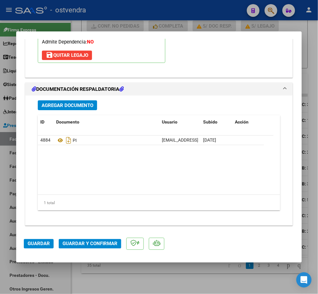
click at [82, 243] on span "Guardar y Confirmar" at bounding box center [90, 244] width 55 height 6
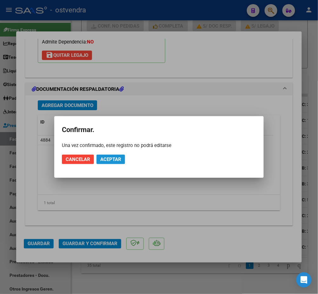
click at [113, 158] on span "Aceptar" at bounding box center [110, 160] width 21 height 6
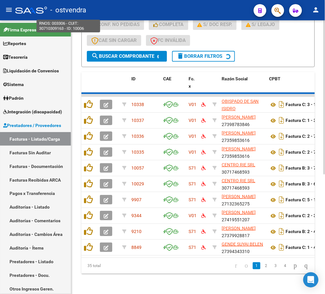
scroll to position [211, 0]
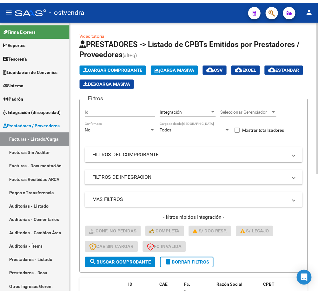
scroll to position [211, 0]
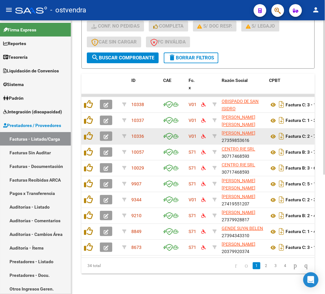
click at [107, 134] on icon "button" at bounding box center [106, 136] width 5 height 5
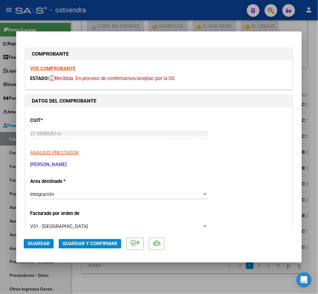
click at [59, 68] on strong "VER COMPROBANTE" at bounding box center [52, 69] width 45 height 6
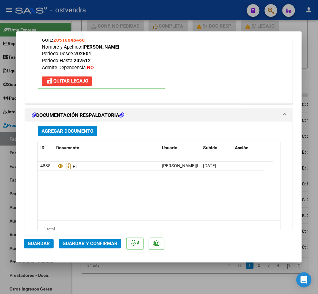
scroll to position [732, 0]
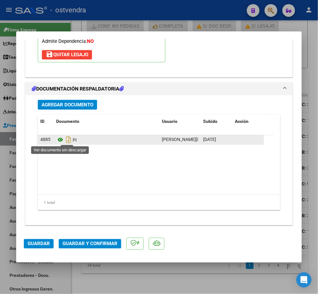
click at [62, 140] on icon at bounding box center [60, 140] width 8 height 8
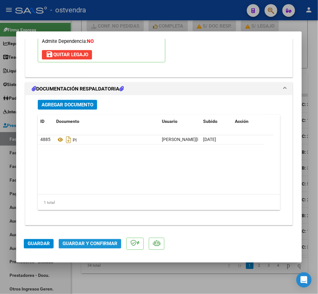
click at [97, 243] on span "Guardar y Confirmar" at bounding box center [90, 244] width 55 height 6
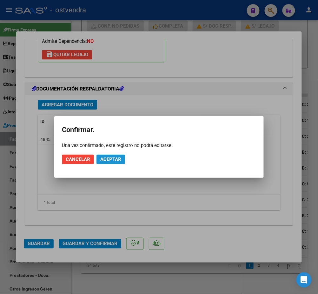
click at [106, 158] on span "Aceptar" at bounding box center [110, 160] width 21 height 6
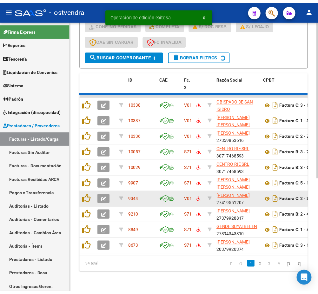
scroll to position [211, 0]
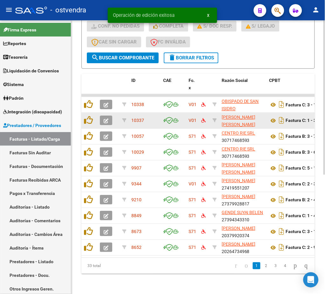
click at [105, 118] on icon "button" at bounding box center [106, 120] width 5 height 5
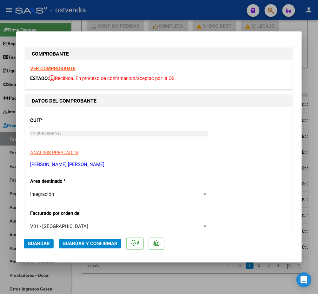
click at [67, 70] on strong "VER COMPROBANTE" at bounding box center [52, 69] width 45 height 6
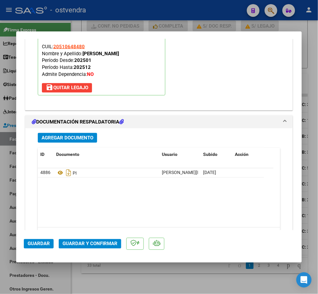
scroll to position [732, 0]
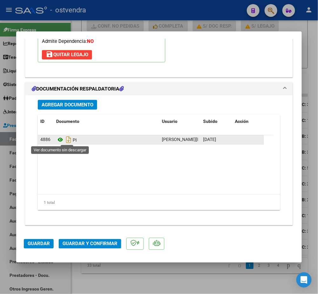
click at [60, 141] on icon at bounding box center [60, 140] width 8 height 8
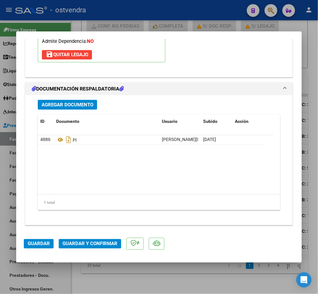
click at [107, 242] on span "Guardar y Confirmar" at bounding box center [90, 244] width 55 height 6
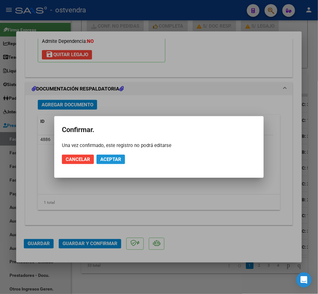
click at [115, 160] on span "Aceptar" at bounding box center [110, 160] width 21 height 6
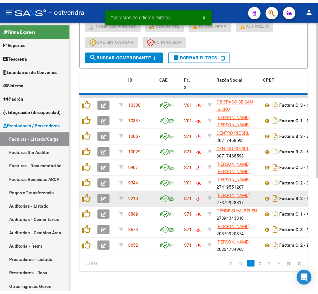
scroll to position [211, 0]
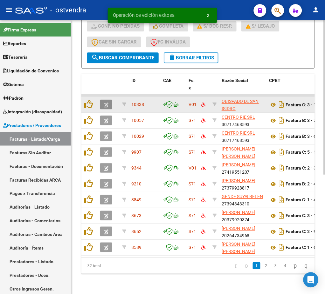
click at [107, 103] on icon "button" at bounding box center [106, 105] width 5 height 5
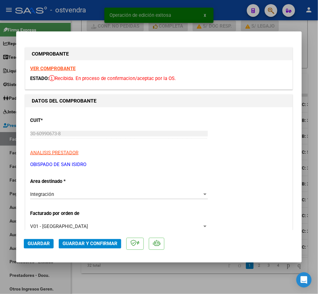
click at [62, 68] on strong "VER COMPROBANTE" at bounding box center [52, 69] width 45 height 6
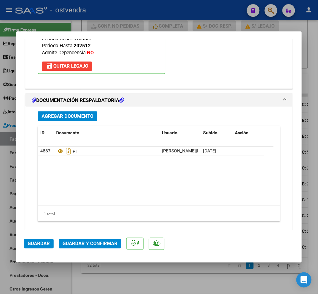
scroll to position [732, 0]
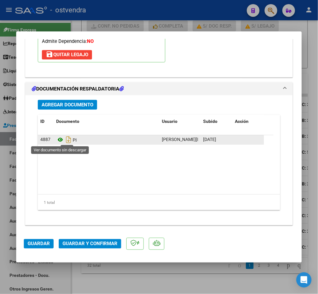
click at [63, 140] on icon at bounding box center [60, 140] width 8 height 8
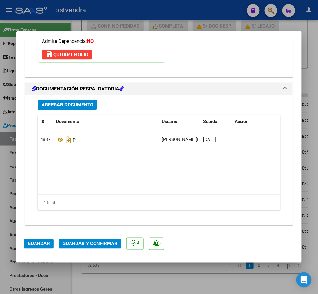
click at [95, 244] on span "Guardar y Confirmar" at bounding box center [90, 244] width 55 height 6
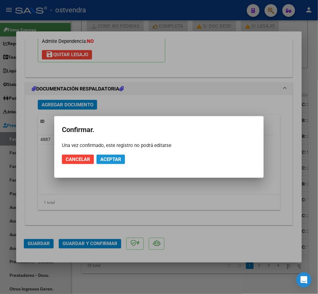
click at [118, 160] on span "Aceptar" at bounding box center [110, 160] width 21 height 6
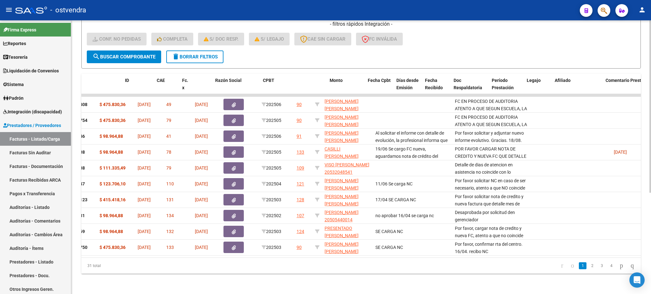
scroll to position [0, 0]
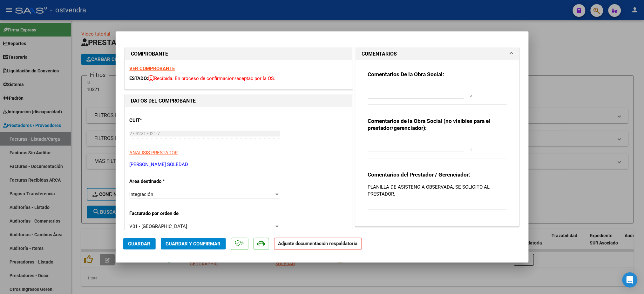
click at [392, 2] on div at bounding box center [322, 147] width 644 height 294
type input "$ 0,00"
